Goal: Information Seeking & Learning: Learn about a topic

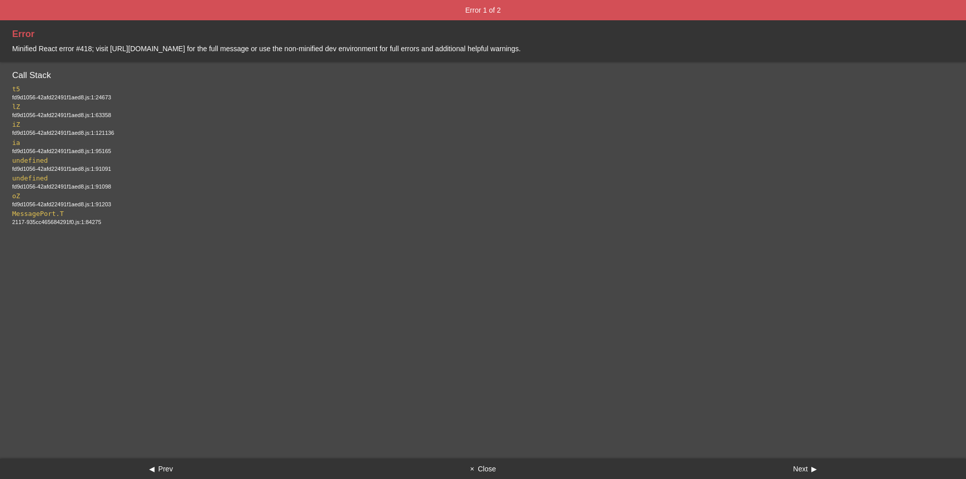
click at [478, 471] on button "× Close" at bounding box center [483, 469] width 322 height 20
click at [490, 457] on div "Error 1 of 2 Error Minified React error #418; visit https://react.dev/errors/41…" at bounding box center [483, 239] width 966 height 479
click at [493, 464] on button "× Close" at bounding box center [483, 469] width 322 height 20
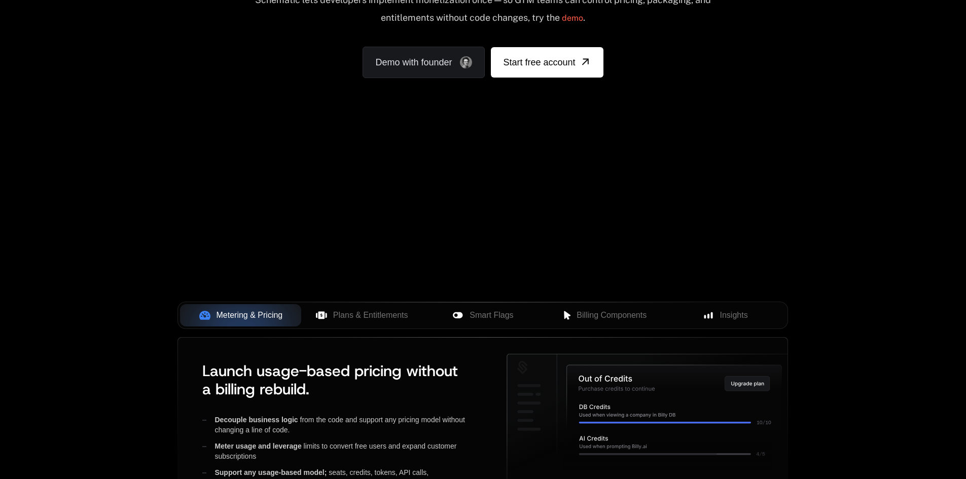
scroll to position [254, 0]
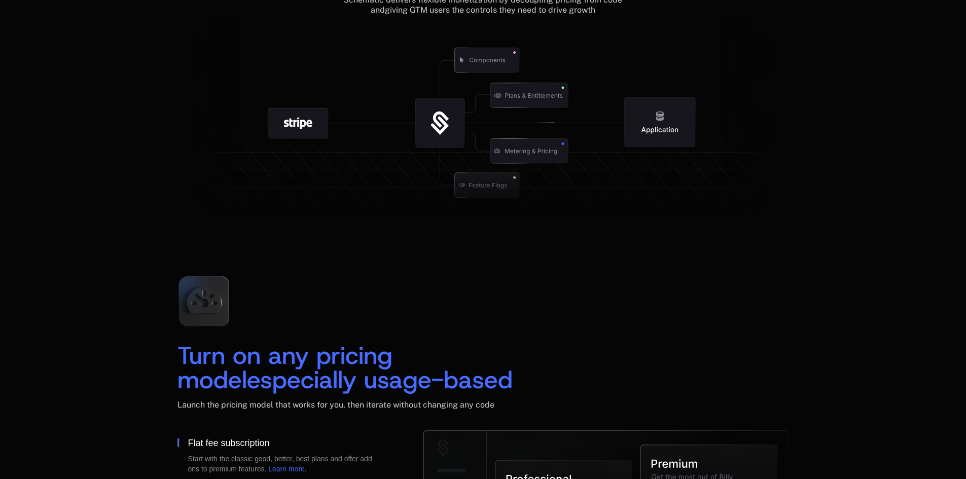
scroll to position [1116, 0]
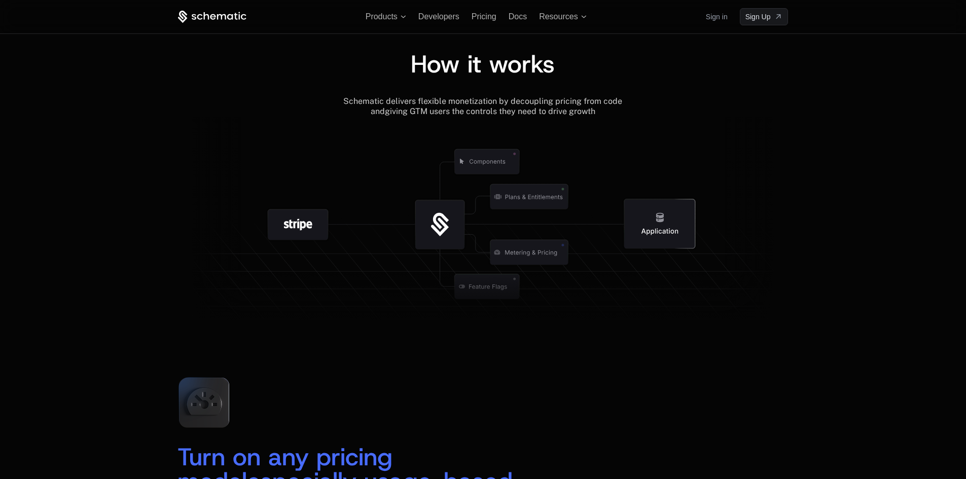
drag, startPoint x: 313, startPoint y: 246, endPoint x: 300, endPoint y: 254, distance: 15.2
click at [300, 254] on g at bounding box center [298, 225] width 106 height 106
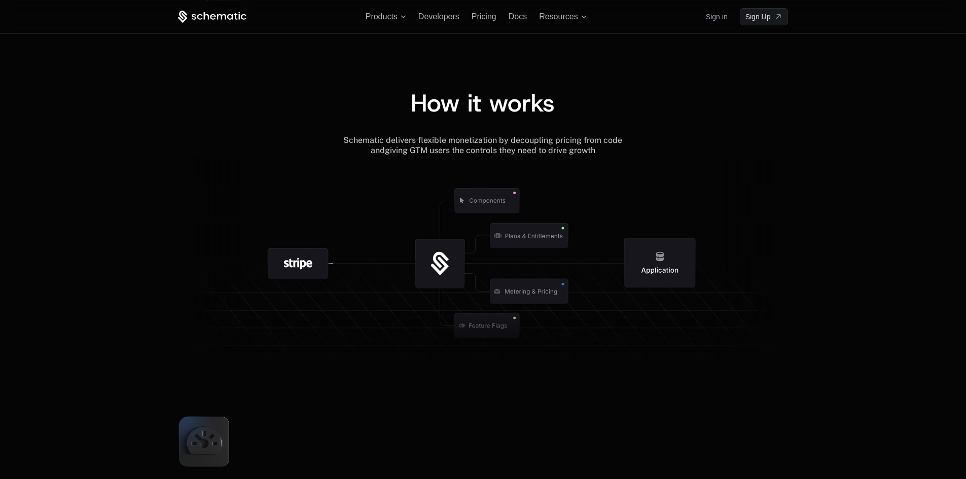
scroll to position [1065, 0]
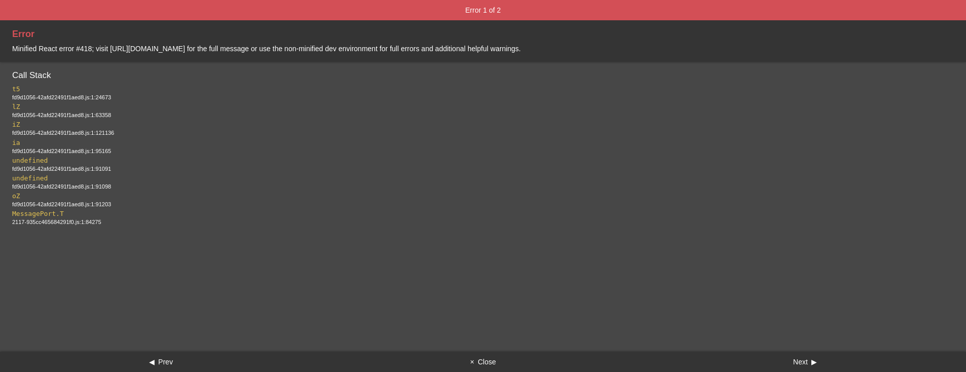
click at [495, 362] on button "× Close" at bounding box center [483, 362] width 322 height 20
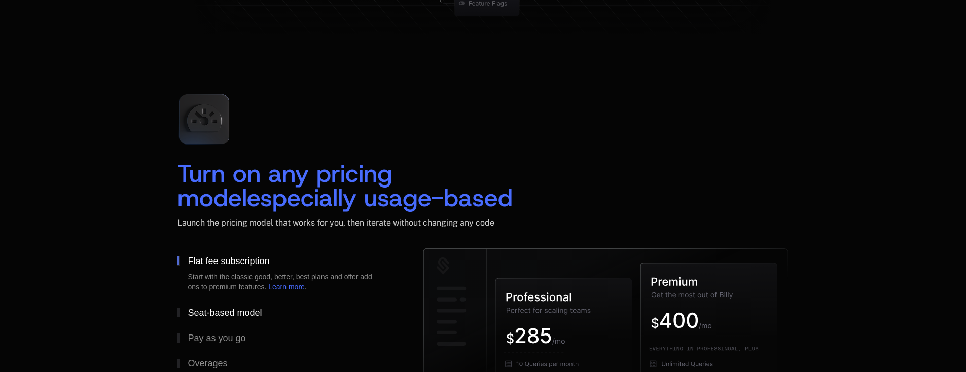
scroll to position [1450, 0]
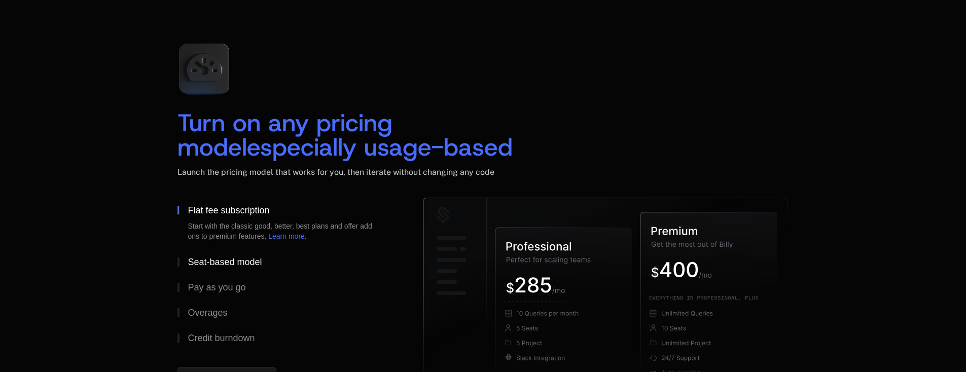
click at [234, 255] on button "Seat-based model" at bounding box center [283, 262] width 213 height 25
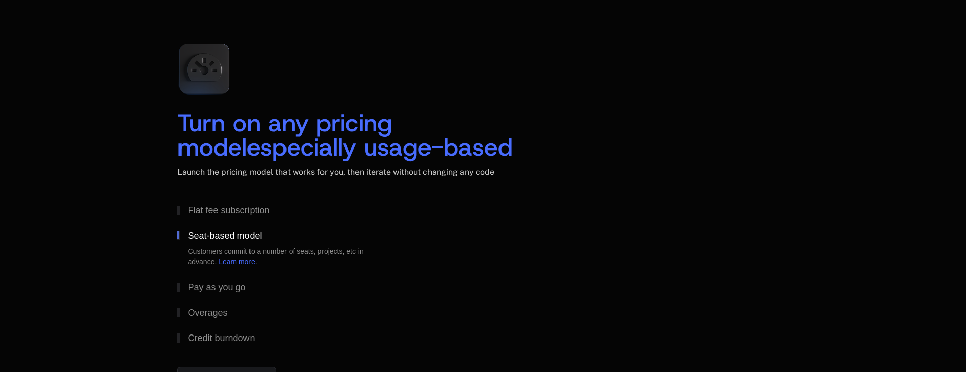
scroll to position [1501, 0]
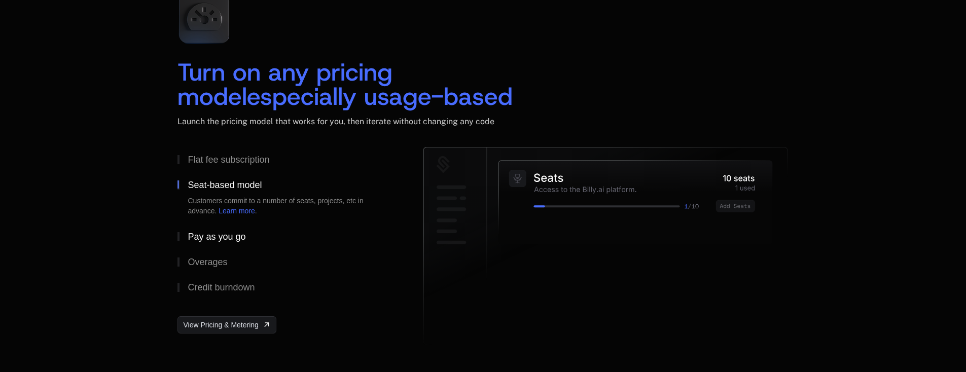
click at [230, 233] on div "Pay as you go" at bounding box center [217, 236] width 58 height 9
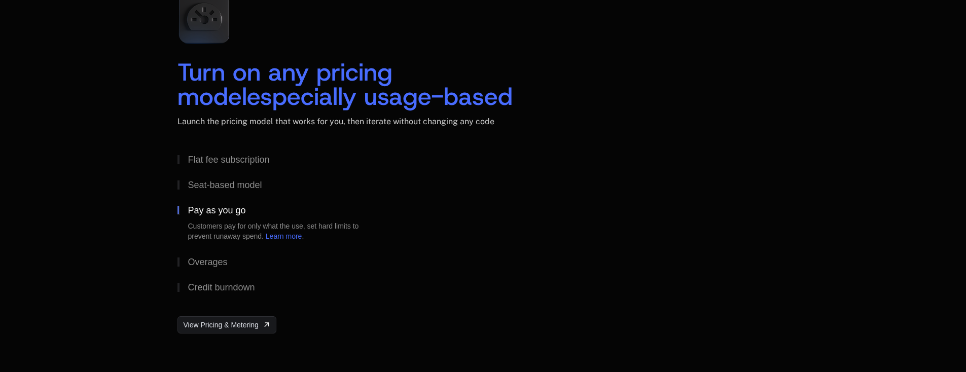
click at [222, 248] on button "Pay as you go Customers pay for only what the use, set hard limits to prevent r…" at bounding box center [283, 224] width 213 height 52
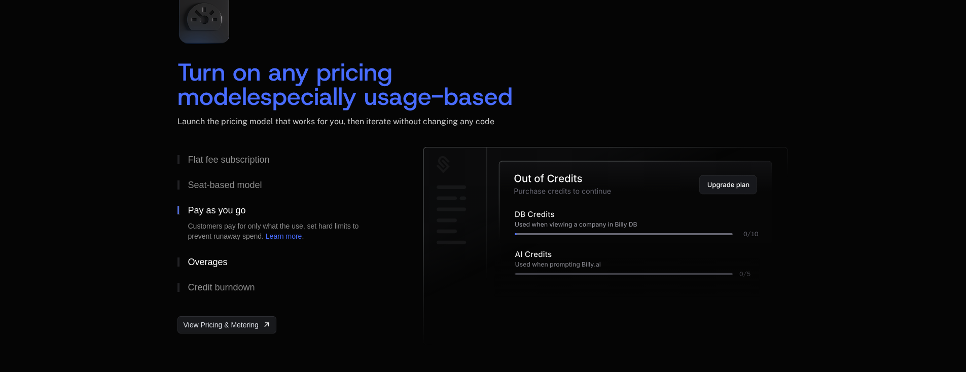
click at [221, 255] on button "Overages" at bounding box center [283, 262] width 213 height 25
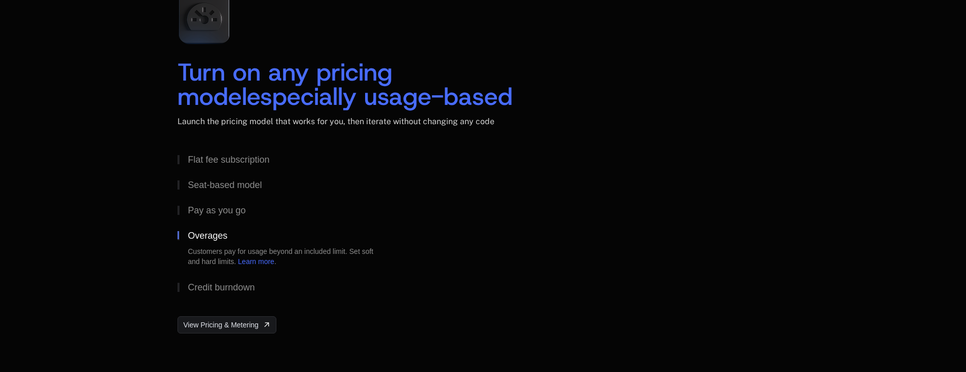
click at [221, 274] on button "Overages Customers pay for usage beyond an included limit. Set soft and hard li…" at bounding box center [283, 249] width 213 height 52
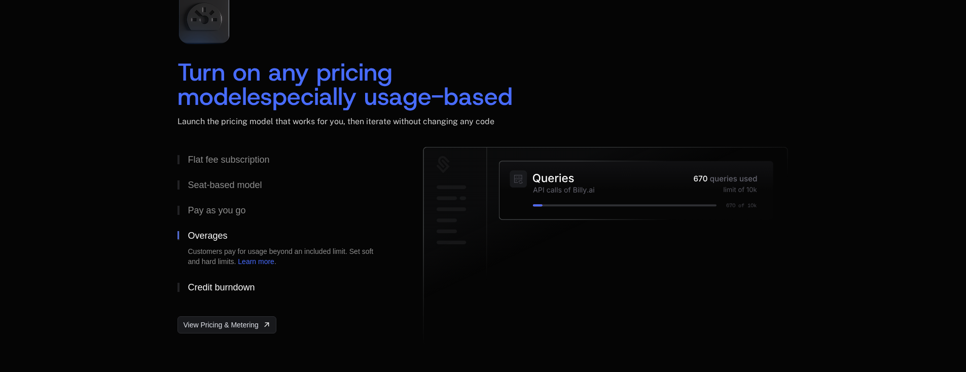
click at [222, 282] on button "Credit burndown" at bounding box center [283, 287] width 213 height 25
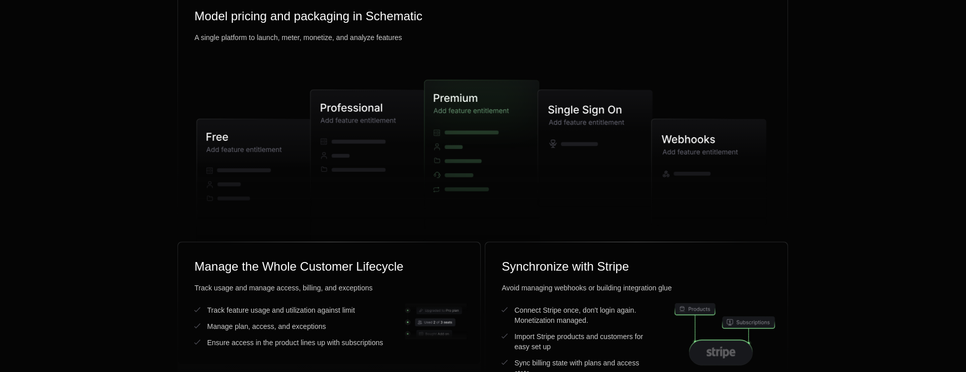
scroll to position [2616, 0]
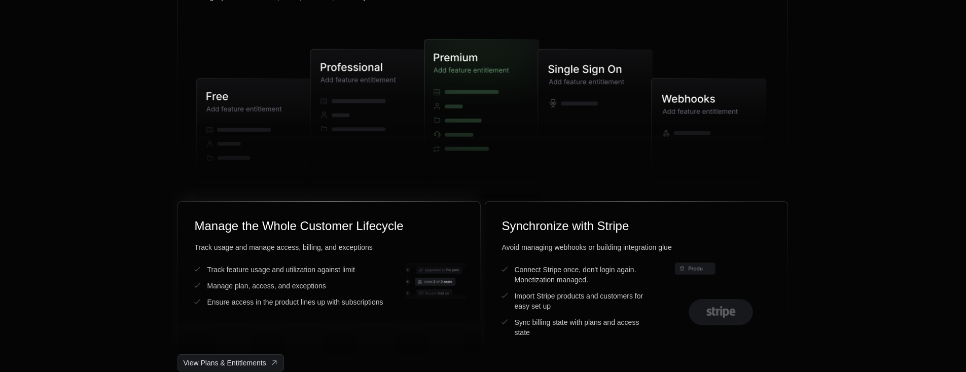
click at [221, 281] on div "Manage plan, access, and exceptions" at bounding box center [266, 286] width 119 height 10
click at [218, 272] on div "Track feature usage and utilization against limit" at bounding box center [281, 270] width 148 height 10
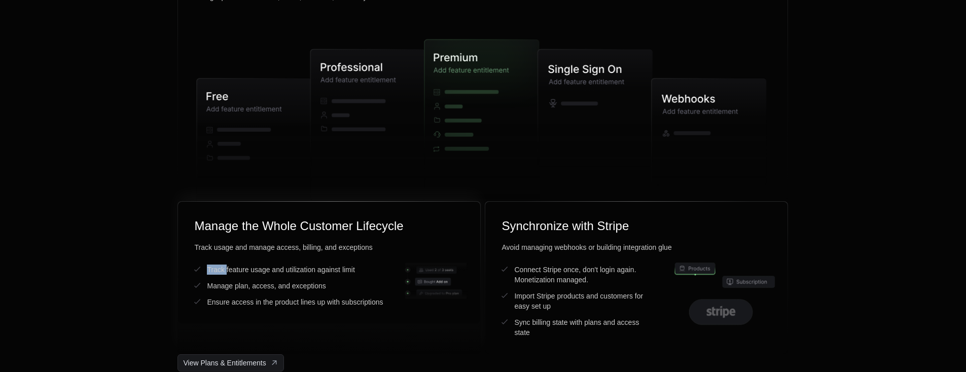
click at [219, 271] on div "Track feature usage and utilization against limit" at bounding box center [281, 270] width 148 height 10
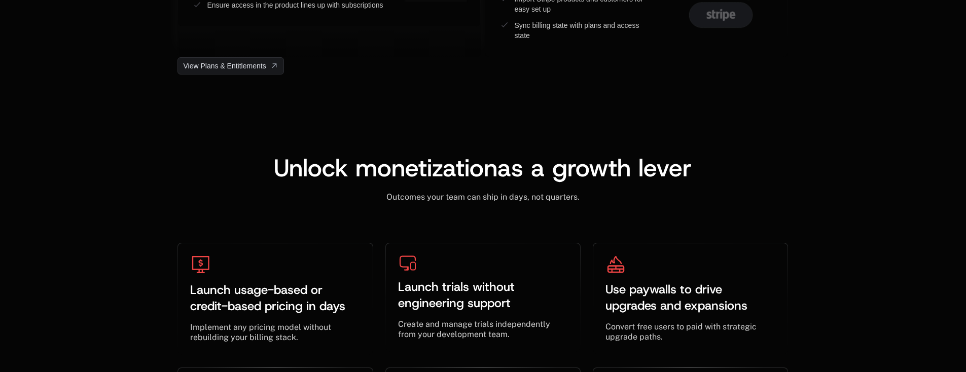
scroll to position [2921, 0]
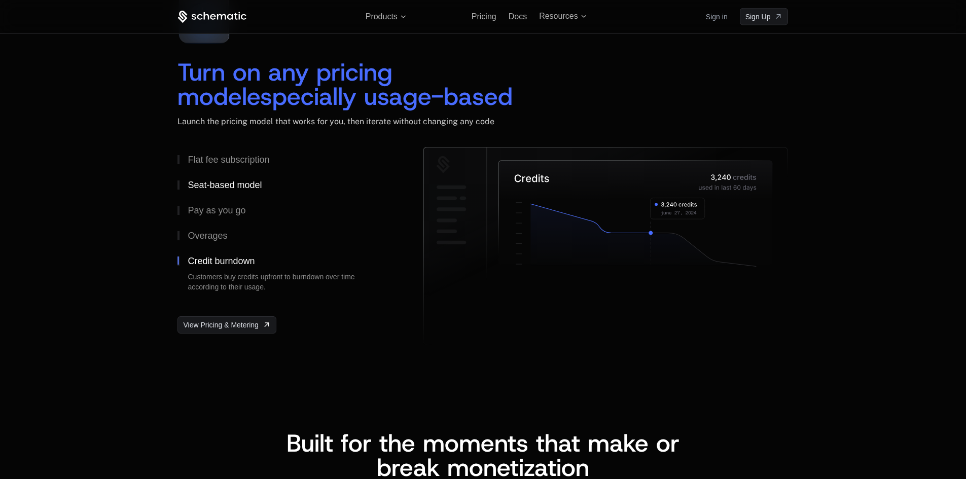
scroll to position [1399, 0]
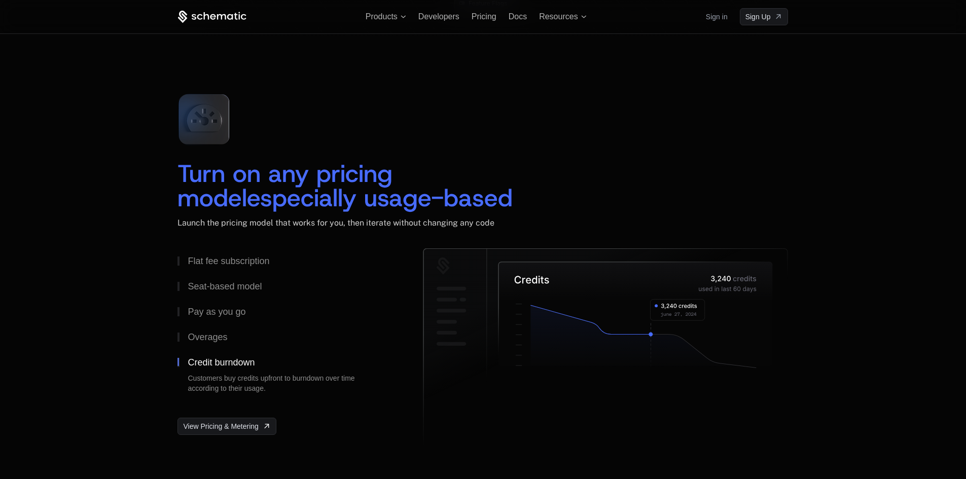
drag, startPoint x: 202, startPoint y: 137, endPoint x: 237, endPoint y: 135, distance: 35.1
click at [237, 135] on icon at bounding box center [203, 119] width 67 height 67
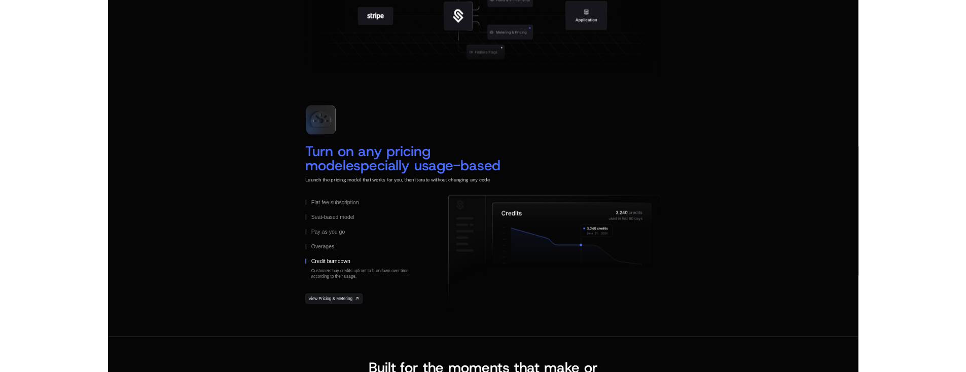
scroll to position [1298, 0]
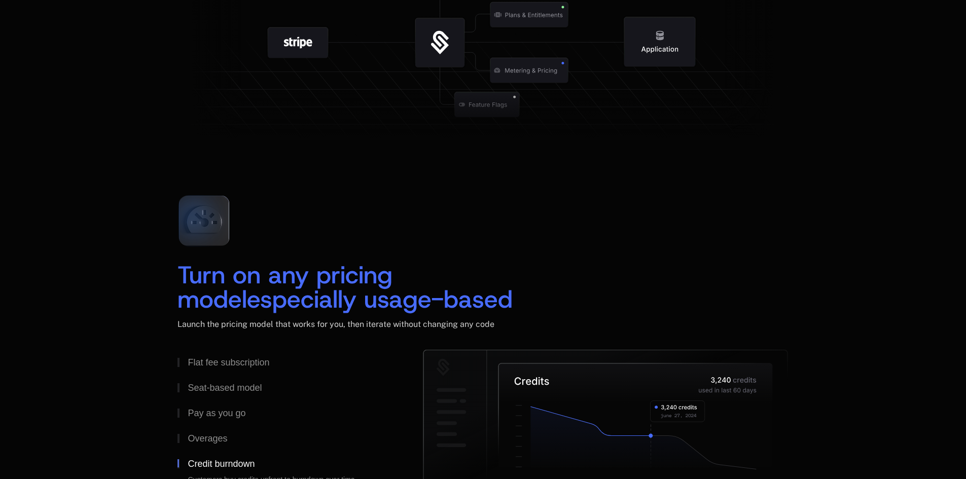
drag, startPoint x: 303, startPoint y: 240, endPoint x: 314, endPoint y: 244, distance: 11.7
click at [314, 244] on div "Turn on any pricing model especially usage-based Launch the pricing model that …" at bounding box center [482, 268] width 611 height 163
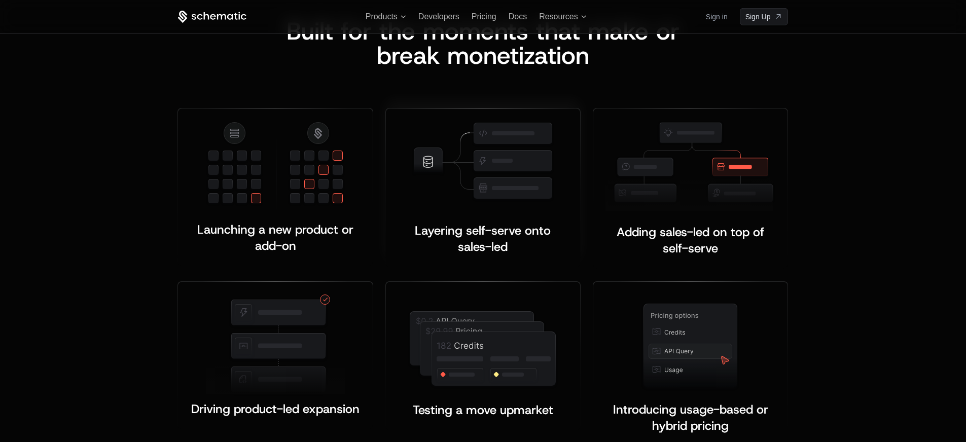
scroll to position [1906, 0]
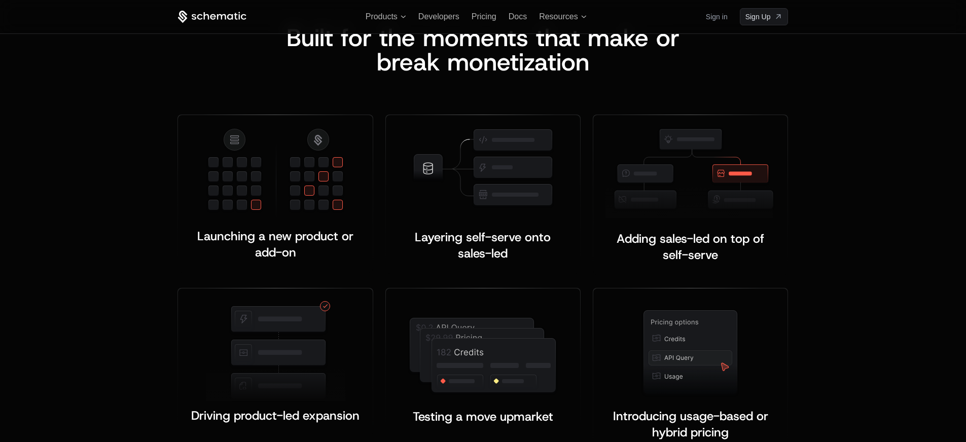
click at [140, 216] on div "Built for the moments that make or b reak monetization Launching a new product …" at bounding box center [483, 239] width 966 height 509
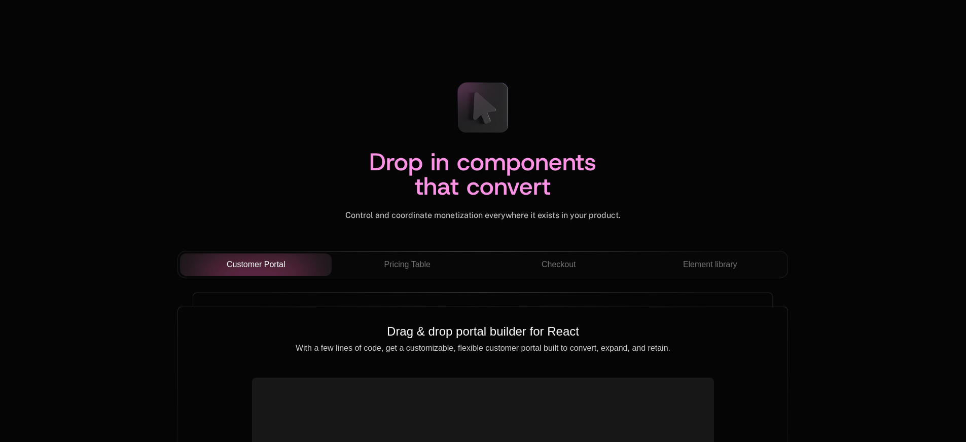
scroll to position [3428, 0]
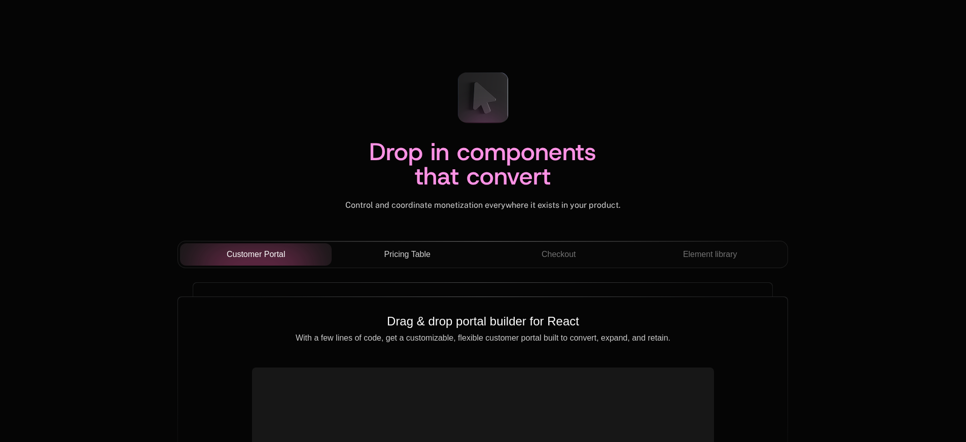
click at [405, 259] on span "Pricing Table" at bounding box center [407, 254] width 46 height 12
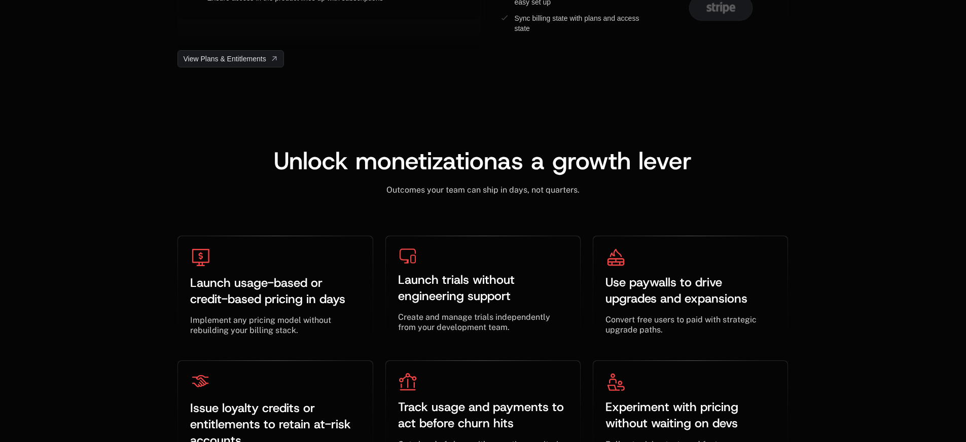
scroll to position [2953, 0]
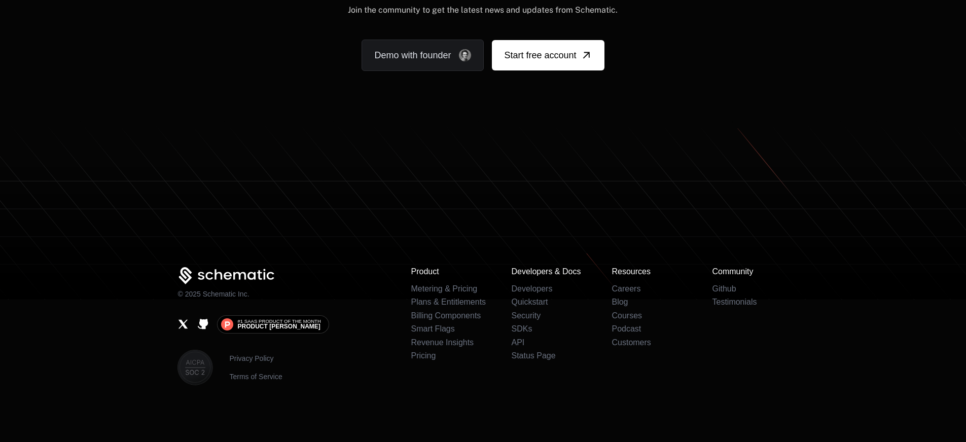
scroll to position [6291, 0]
